Goal: Information Seeking & Learning: Learn about a topic

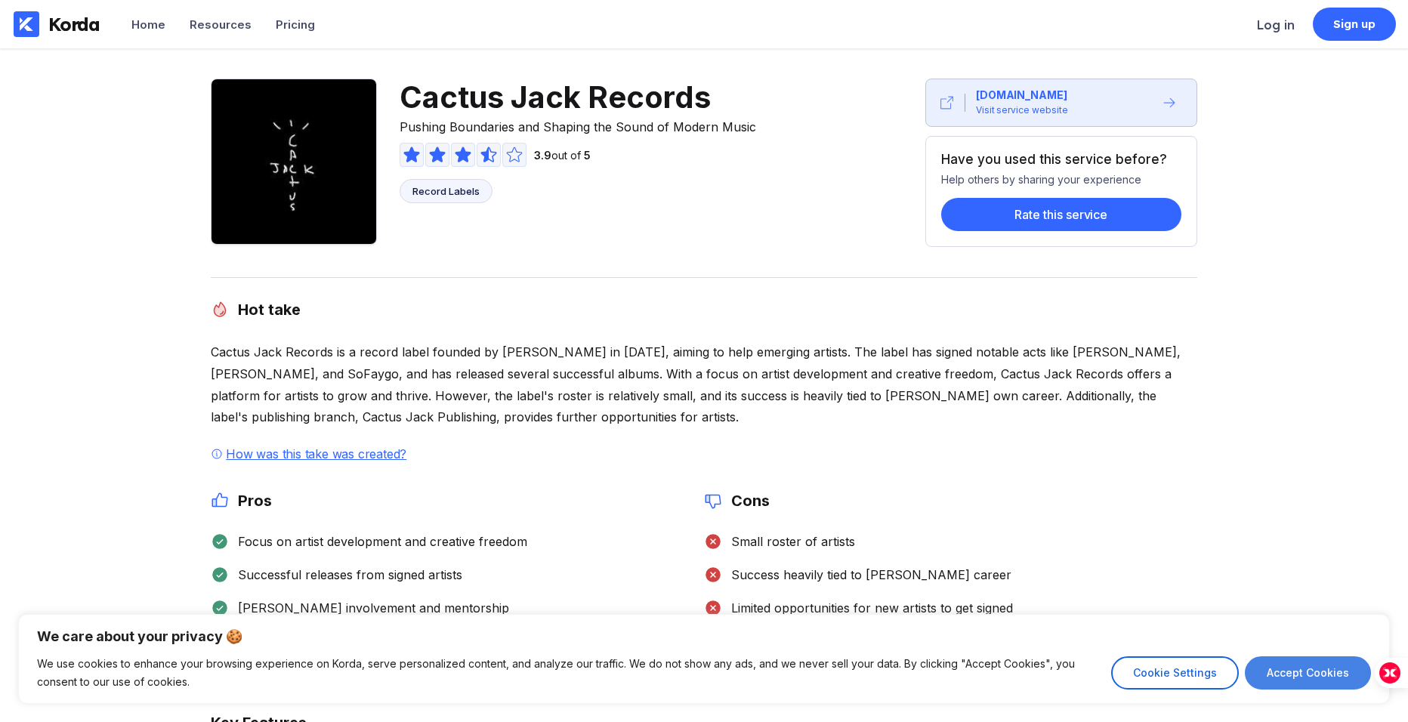
click at [1328, 665] on button "Accept Cookies" at bounding box center [1308, 673] width 126 height 33
checkbox input "true"
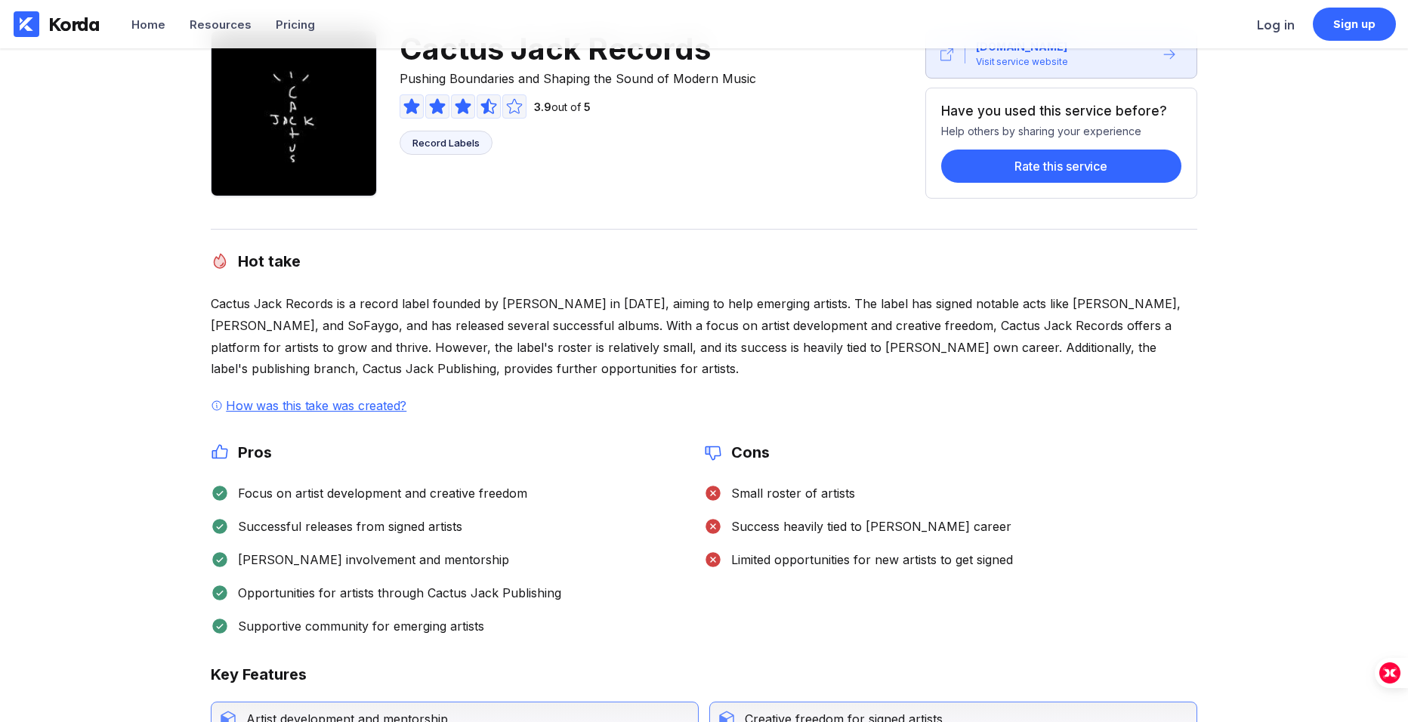
scroll to position [76, 0]
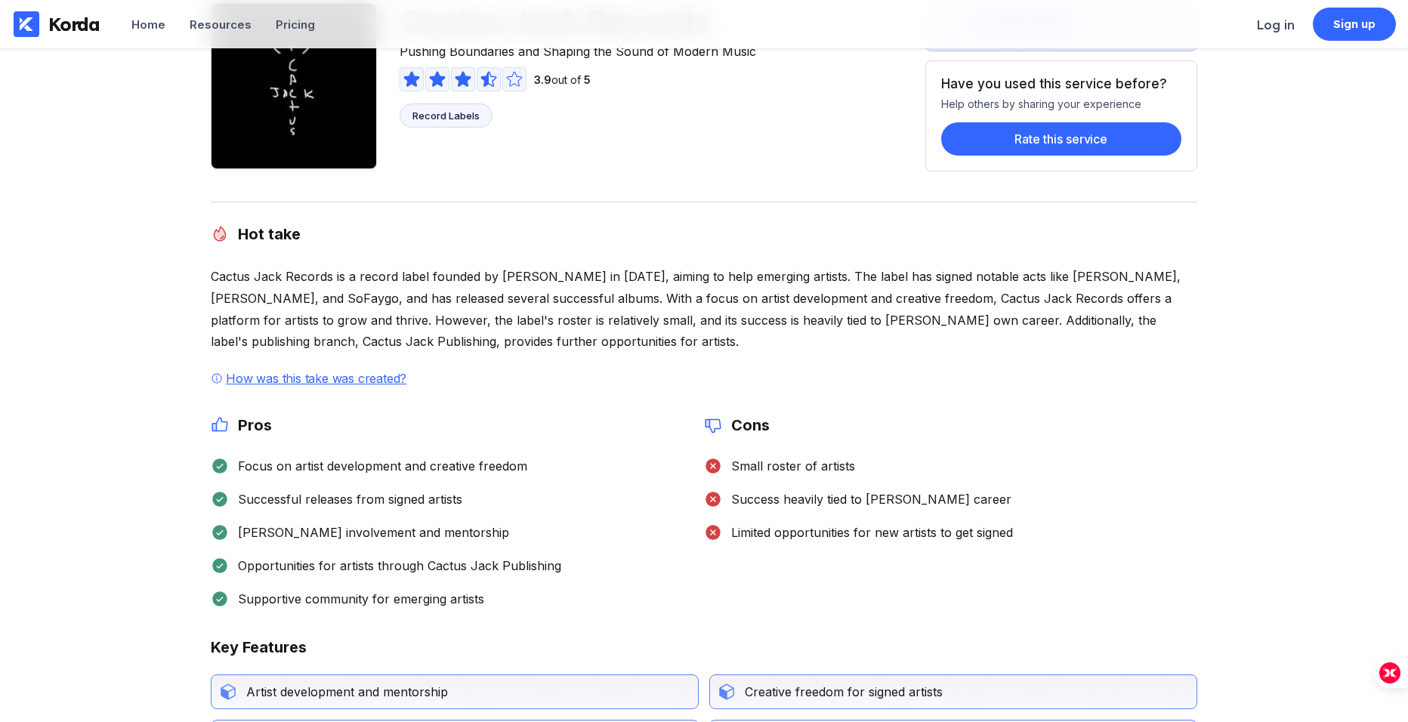
click at [821, 578] on div "Cons Small roster of artists Success heavily tied to [PERSON_NAME] career Limit…" at bounding box center [950, 512] width 493 height 192
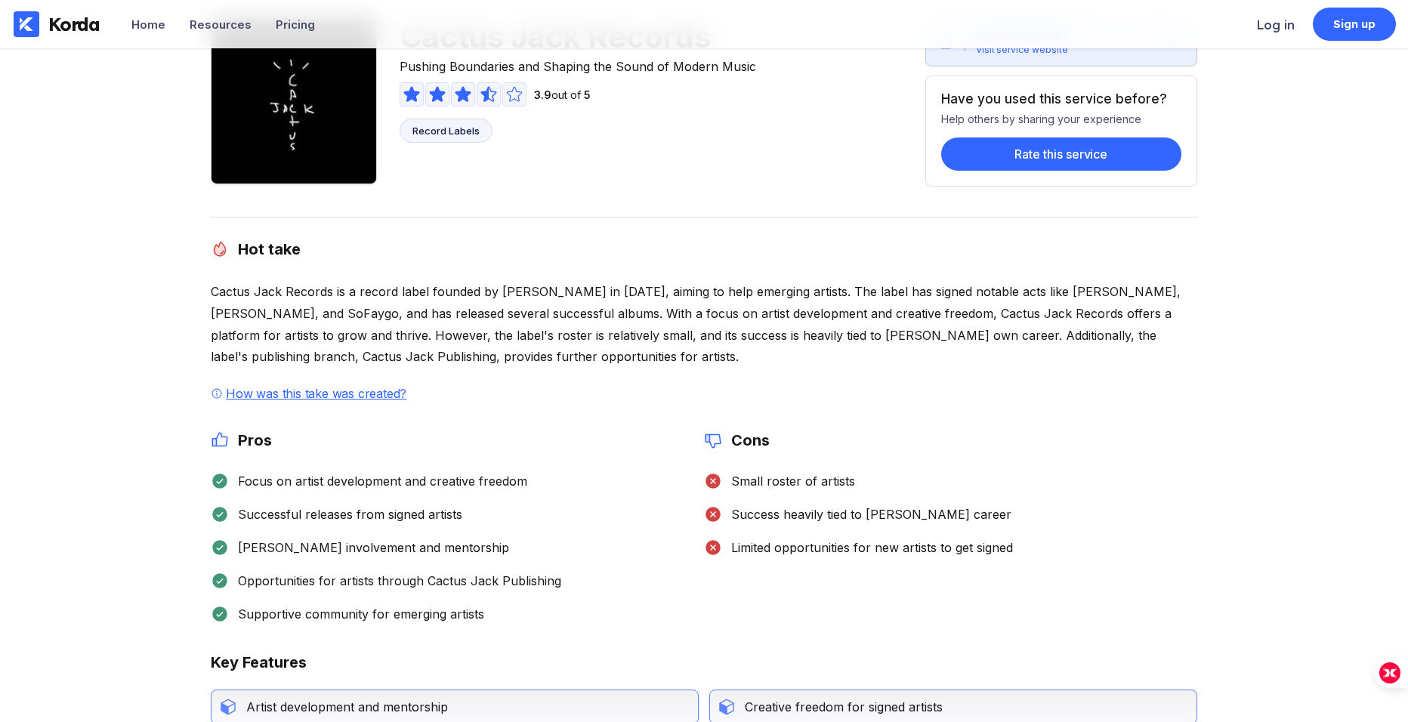
scroll to position [0, 0]
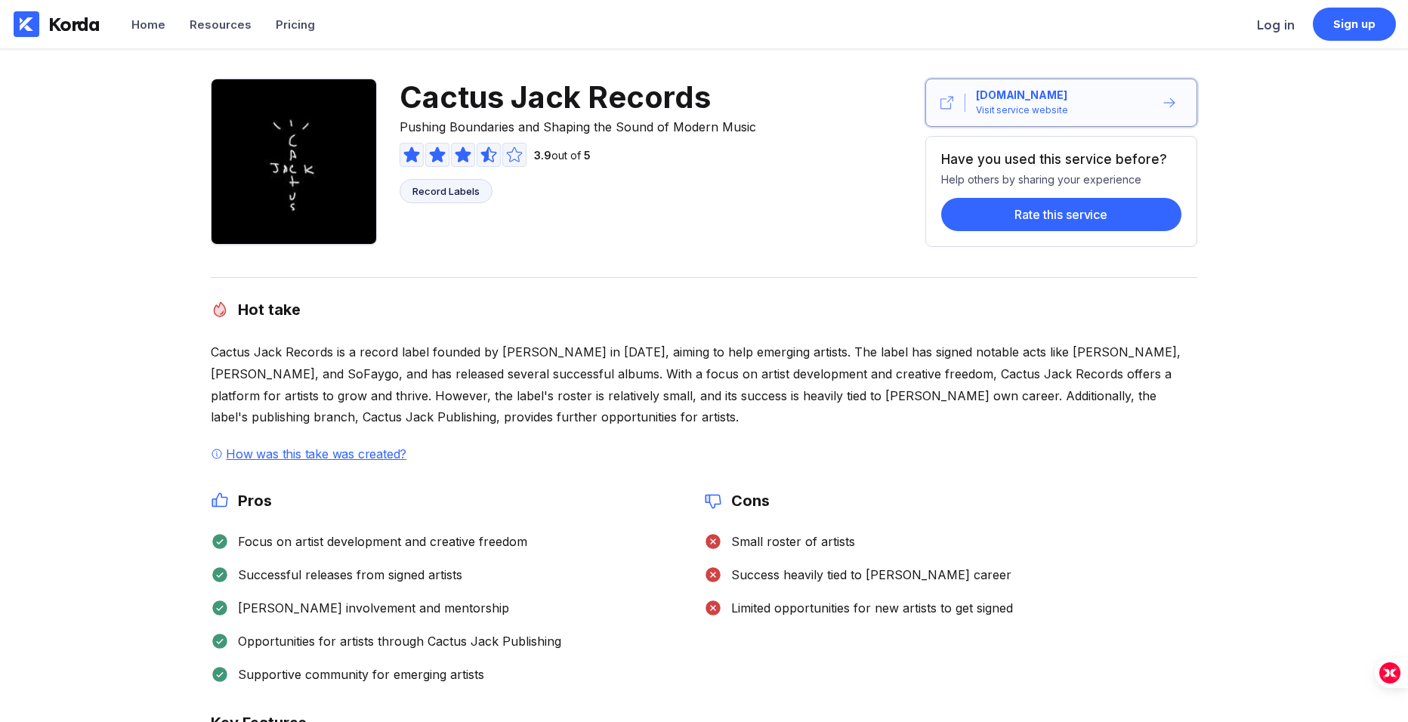
click at [1048, 88] on div "[DOMAIN_NAME]" at bounding box center [1021, 95] width 91 height 15
